Goal: Task Accomplishment & Management: Use online tool/utility

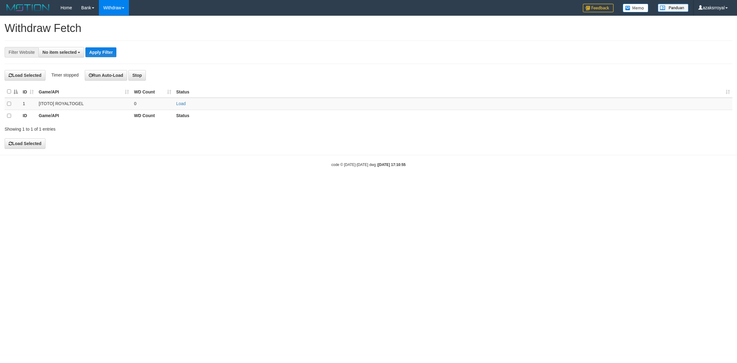
select select
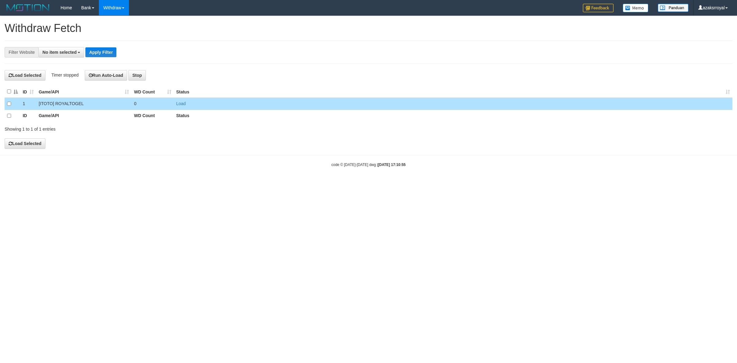
click at [175, 103] on td "Load" at bounding box center [453, 104] width 558 height 12
click at [182, 103] on link "Load" at bounding box center [181, 103] width 10 height 5
click at [104, 78] on button "Run Auto-Load" at bounding box center [106, 75] width 43 height 10
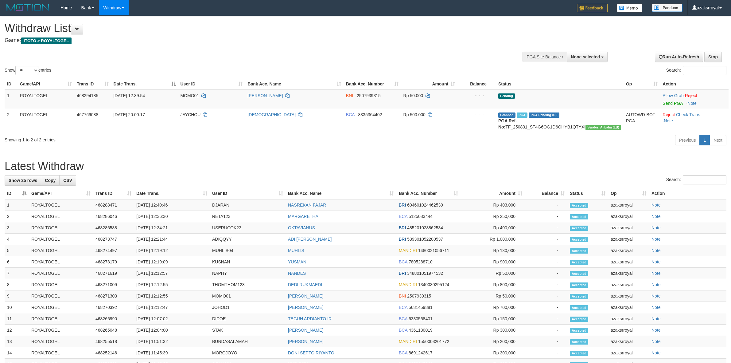
select select
select select "**"
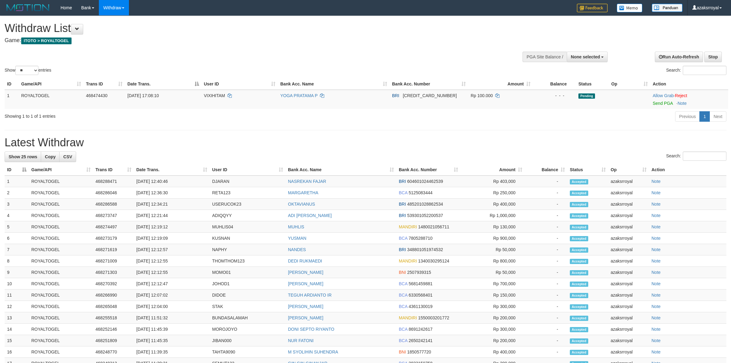
select select
select select "**"
click at [596, 62] on div at bounding box center [552, 56] width 107 height 18
drag, startPoint x: 586, startPoint y: 57, endPoint x: 583, endPoint y: 80, distance: 23.9
click at [586, 57] on span "None selected" at bounding box center [585, 56] width 29 height 5
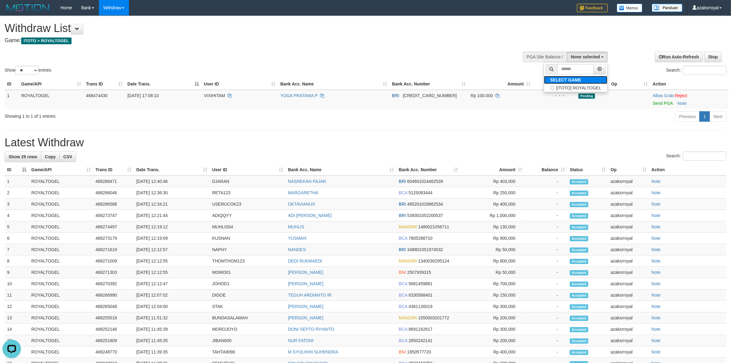
click at [583, 82] on link "SELECT GAME" at bounding box center [576, 80] width 64 height 8
click at [582, 85] on label "[ITOTO] ROYALTOGEL" at bounding box center [576, 88] width 64 height 8
select select "***"
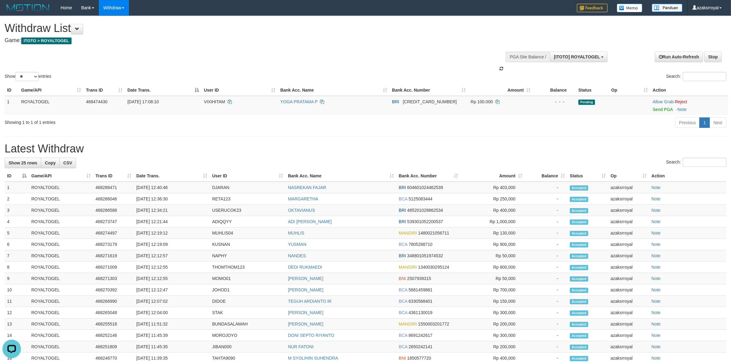
scroll to position [5, 0]
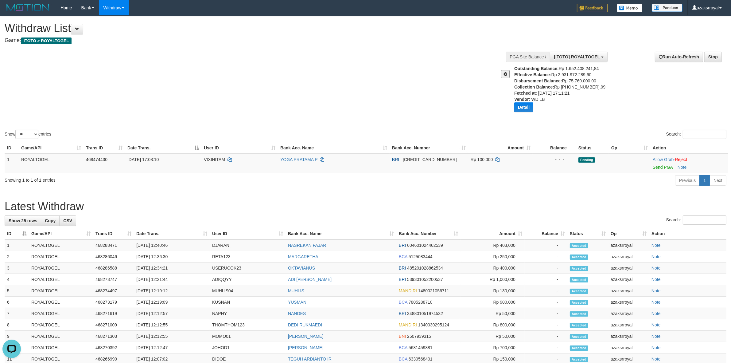
click at [563, 85] on div "Outstanding Balance: Rp 1.652.408.241,84 Effective Balance: Rp 2.931.972.289,60…" at bounding box center [562, 90] width 96 height 51
drag, startPoint x: 563, startPoint y: 85, endPoint x: 625, endPoint y: 84, distance: 62.0
click at [625, 84] on div "**********" at bounding box center [610, 88] width 241 height 82
click at [592, 87] on div "Outstanding Balance: Rp 1.652.408.241,84 Effective Balance: Rp 2.931.972.289,60…" at bounding box center [562, 90] width 96 height 51
copy div "15.752.235.035,09"
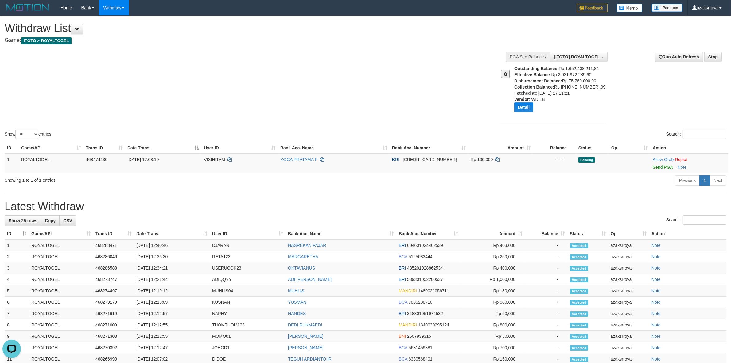
click at [571, 79] on div "Outstanding Balance: Rp 1.652.408.241,84 Effective Balance: Rp 2.931.972.289,60…" at bounding box center [562, 90] width 96 height 51
drag, startPoint x: 571, startPoint y: 79, endPoint x: 602, endPoint y: 78, distance: 31.0
click at [579, 78] on div "Outstanding Balance: Rp 1.652.408.241,84 Effective Balance: Rp 2.931.972.289,60…" at bounding box center [562, 90] width 96 height 51
copy div "75.760.000,00"
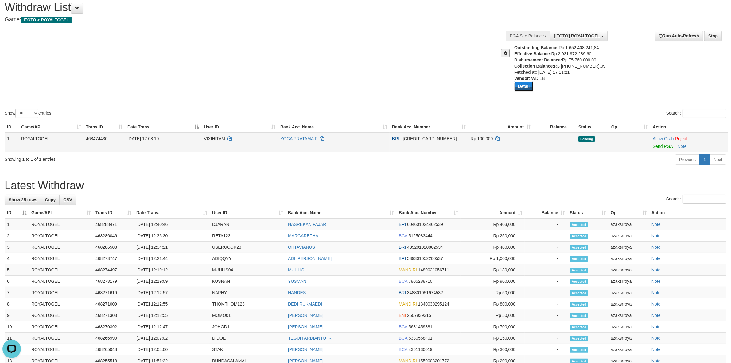
scroll to position [0, 0]
